Goal: Ask a question

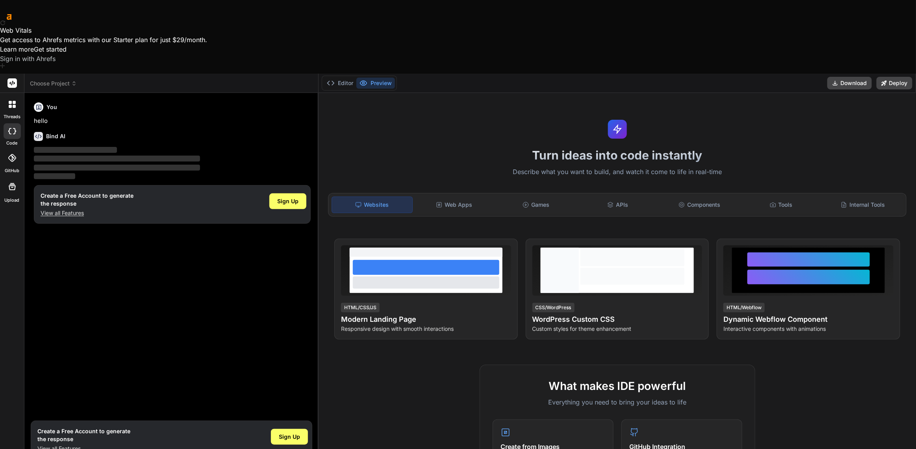
scroll to position [14, 0]
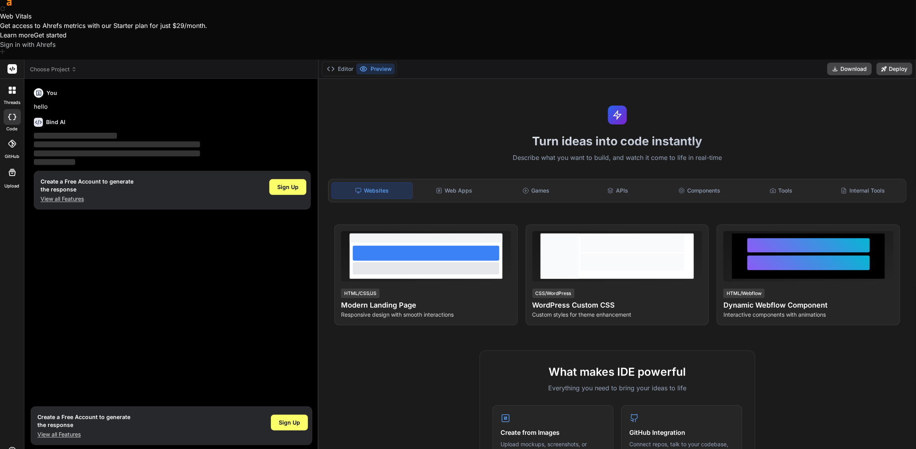
type textarea "x"
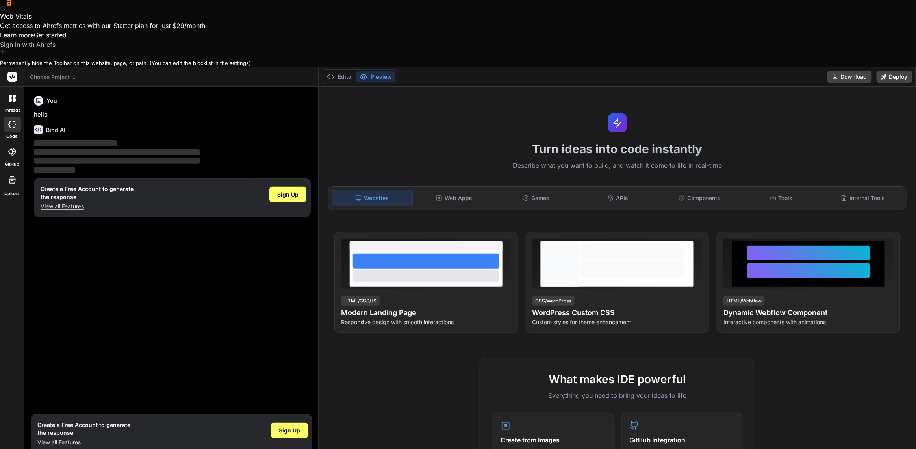
click at [907, 59] on div at bounding box center [458, 57] width 916 height 6
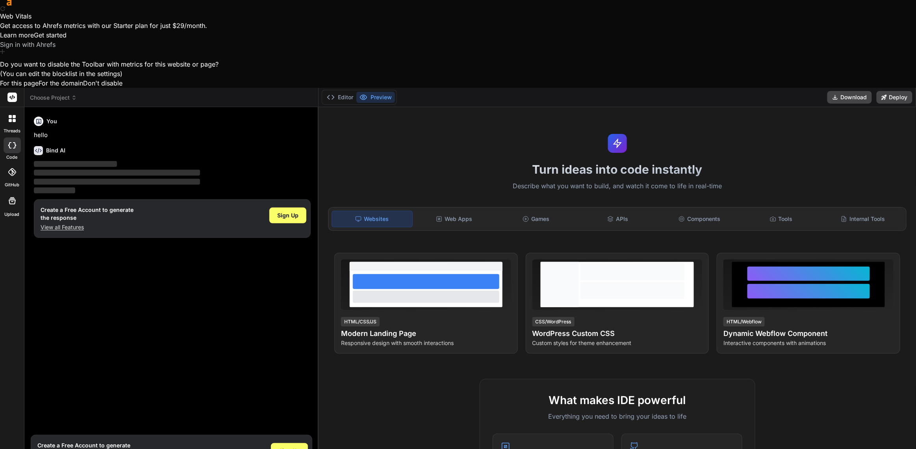
click at [39, 88] on button "For this page" at bounding box center [19, 82] width 39 height 9
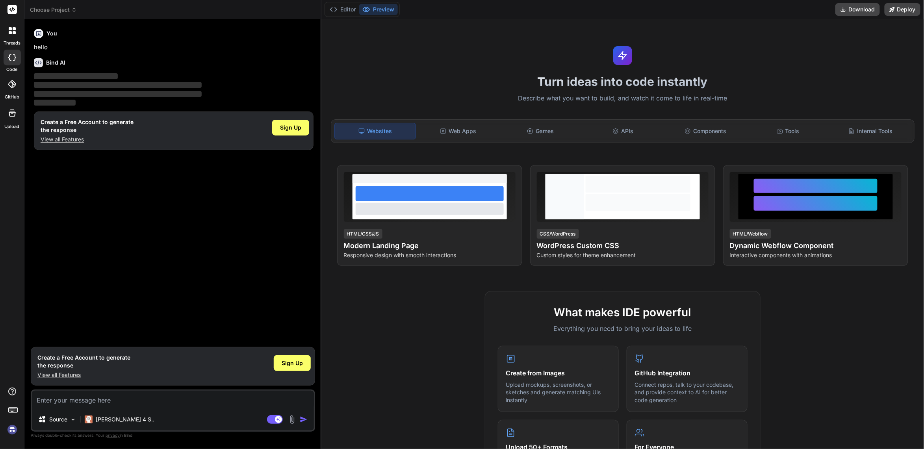
scroll to position [372, 0]
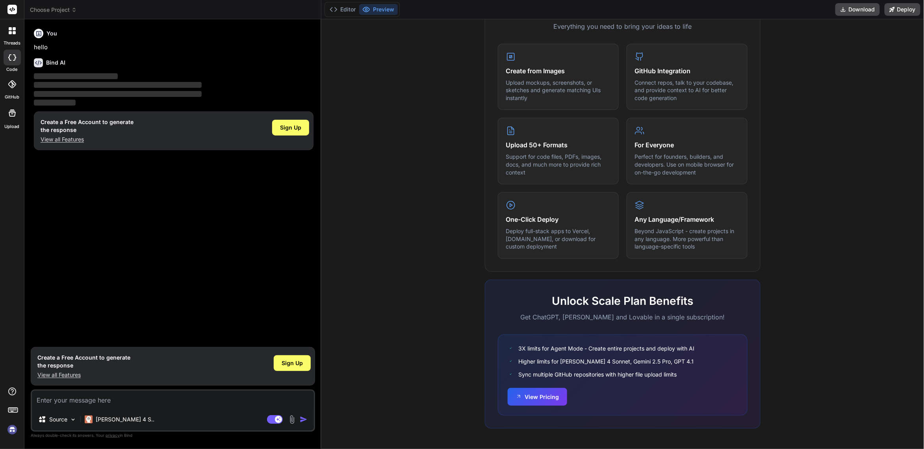
drag, startPoint x: 923, startPoint y: 288, endPoint x: 923, endPoint y: 369, distance: 80.3
drag, startPoint x: 923, startPoint y: 290, endPoint x: 923, endPoint y: 332, distance: 41.3
drag, startPoint x: 923, startPoint y: 341, endPoint x: 921, endPoint y: 131, distance: 209.9
